Goal: Information Seeking & Learning: Learn about a topic

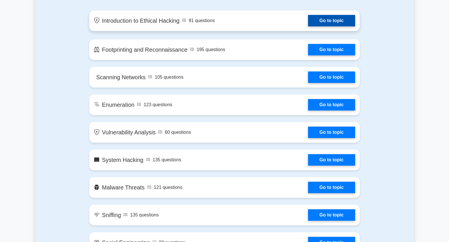
scroll to position [331, 0]
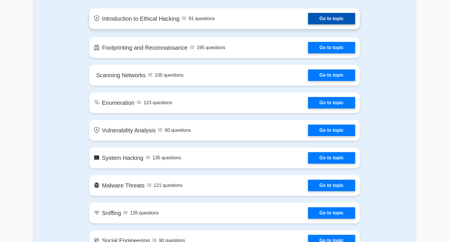
click at [322, 19] on link "Go to topic" at bounding box center [331, 18] width 47 height 11
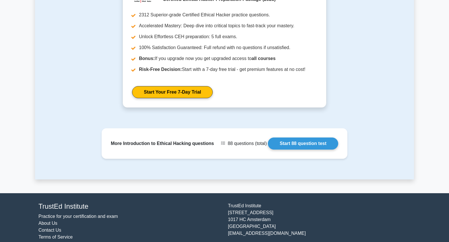
scroll to position [583, 0]
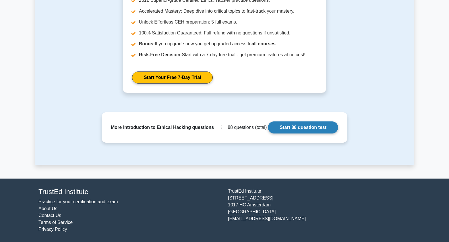
click at [300, 128] on link "Start 88 question test" at bounding box center [303, 128] width 70 height 12
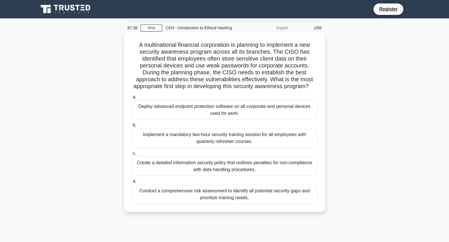
drag, startPoint x: 155, startPoint y: 87, endPoint x: 298, endPoint y: 83, distance: 143.4
click at [298, 83] on h5 "A multinational financial corporation is planning to implement a new security a…" at bounding box center [224, 65] width 187 height 49
